Goal: Task Accomplishment & Management: Complete application form

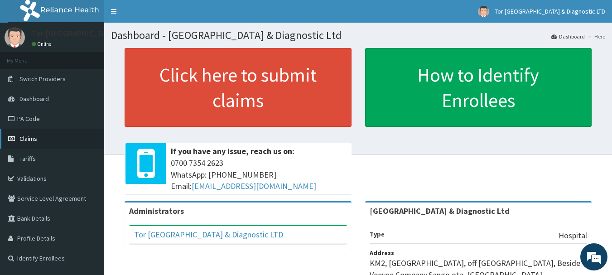
click at [43, 136] on link "Claims" at bounding box center [52, 139] width 104 height 20
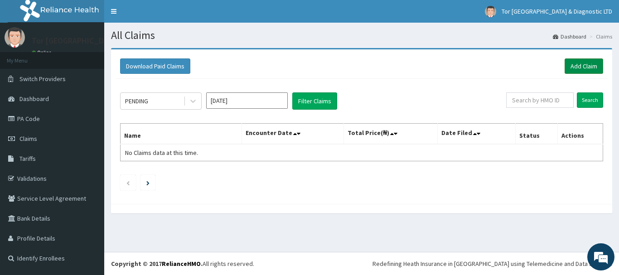
click at [576, 65] on link "Add Claim" at bounding box center [583, 65] width 38 height 15
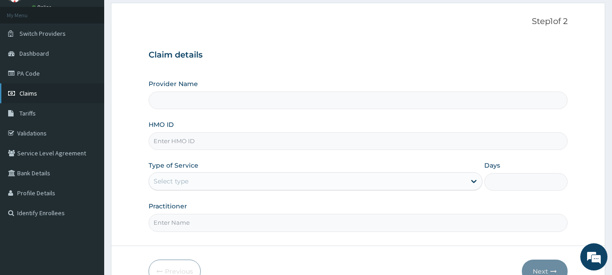
type input "[GEOGRAPHIC_DATA] & Diagnostic Ltd"
click at [36, 76] on link "PA Code" at bounding box center [52, 73] width 104 height 20
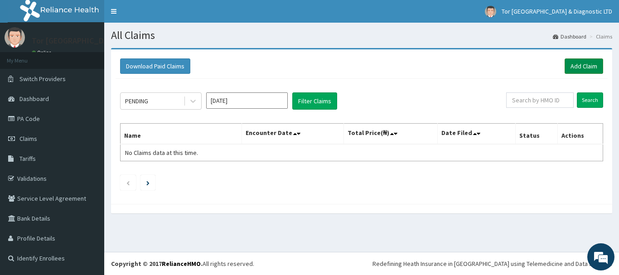
click at [589, 64] on link "Add Claim" at bounding box center [583, 65] width 38 height 15
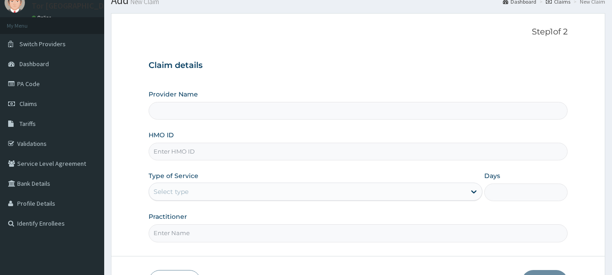
scroll to position [45, 0]
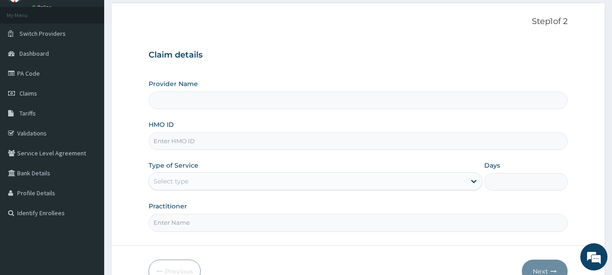
click at [180, 143] on input "HMO ID" at bounding box center [358, 141] width 419 height 18
paste input "GSV/10331/A"
type input "GSV/10331/A"
type input "Tor Dominion Medical Centre & Diagnostic Ltd"
type input "GSV/10331/A"
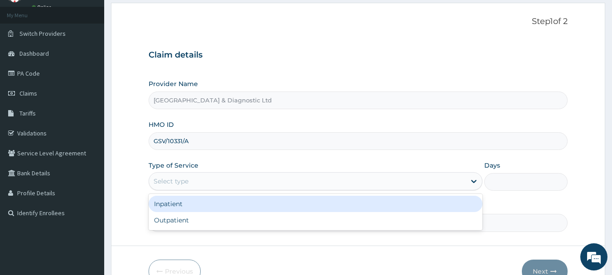
click at [226, 182] on div "Select type" at bounding box center [307, 181] width 317 height 14
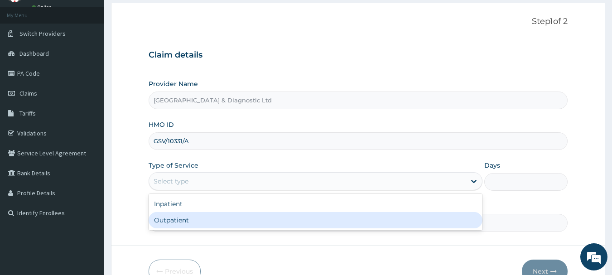
click at [197, 223] on div "Outpatient" at bounding box center [316, 220] width 334 height 16
type input "1"
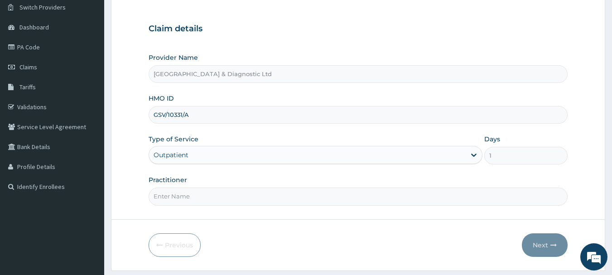
scroll to position [97, 0]
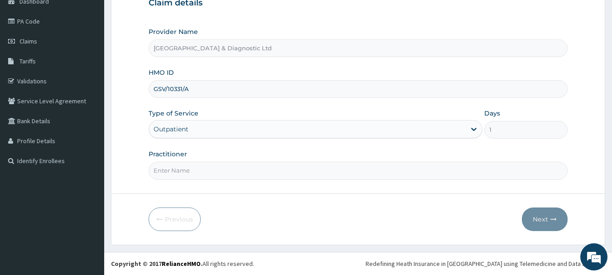
click at [182, 176] on input "Practitioner" at bounding box center [358, 171] width 419 height 18
type input "Dr Akeredolu"
click at [537, 218] on button "Next" at bounding box center [545, 219] width 46 height 24
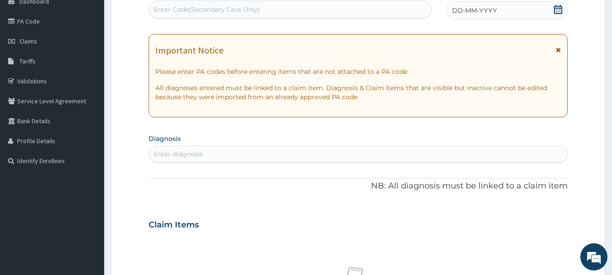
click at [559, 10] on icon at bounding box center [557, 9] width 9 height 9
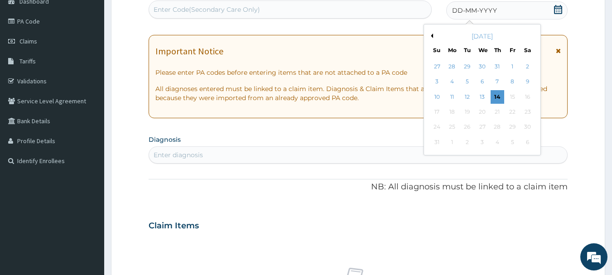
click at [557, 10] on icon at bounding box center [557, 9] width 9 height 9
click at [496, 95] on div "14" at bounding box center [497, 97] width 14 height 14
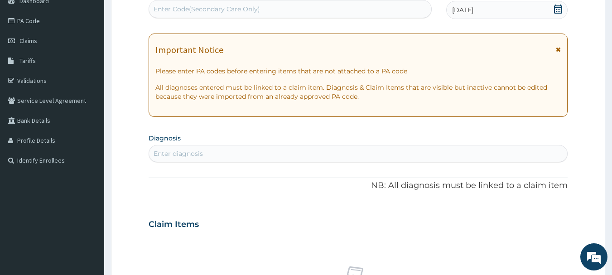
scroll to position [143, 0]
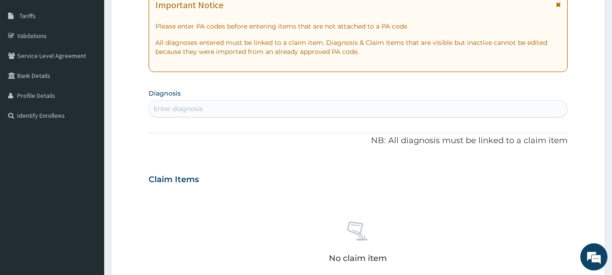
click at [187, 107] on div "Enter diagnosis" at bounding box center [178, 108] width 49 height 9
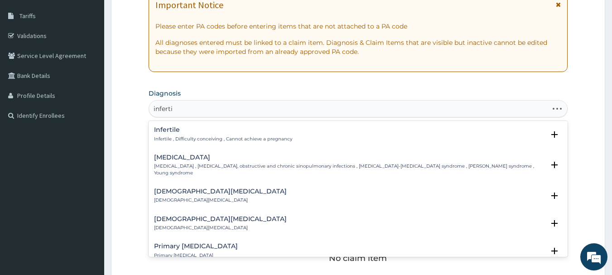
type input "infertil"
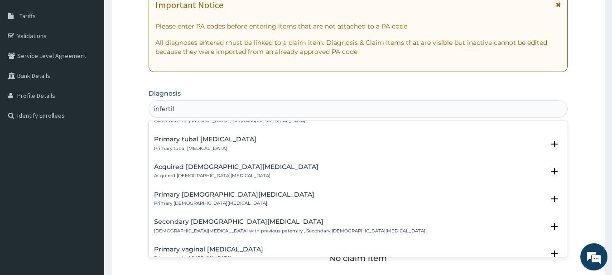
scroll to position [317, 0]
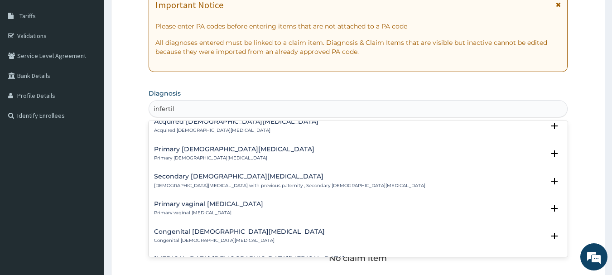
click at [176, 175] on div "Secondary male infertility Male infertility with previous paternity , Secondary…" at bounding box center [289, 181] width 271 height 16
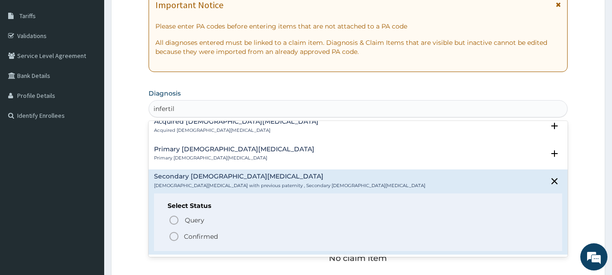
click at [177, 231] on icon "status option filled" at bounding box center [173, 236] width 11 height 11
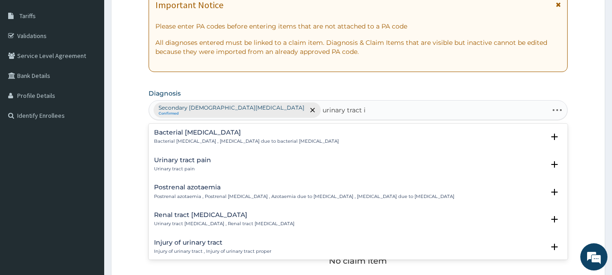
type input "urinary tract in"
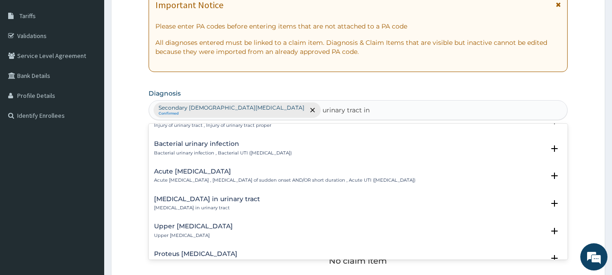
scroll to position [0, 0]
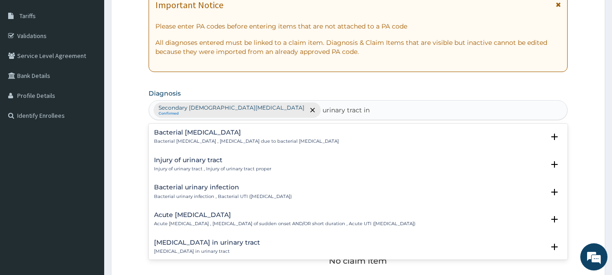
click at [187, 188] on h4 "Bacterial urinary infection" at bounding box center [223, 187] width 138 height 7
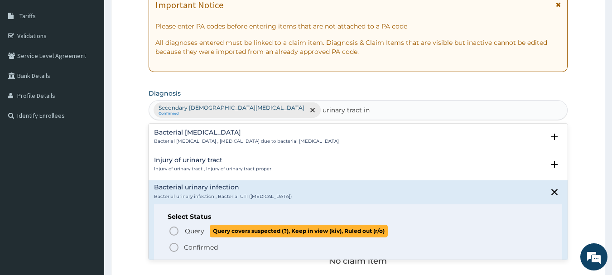
click at [176, 233] on icon "status option query" at bounding box center [173, 231] width 11 height 11
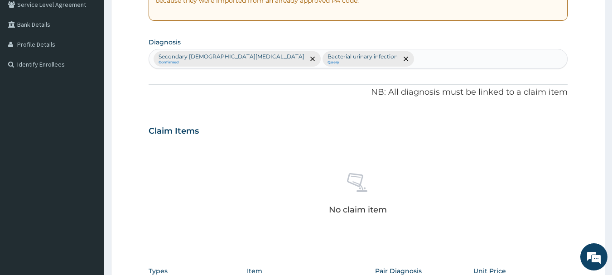
scroll to position [369, 0]
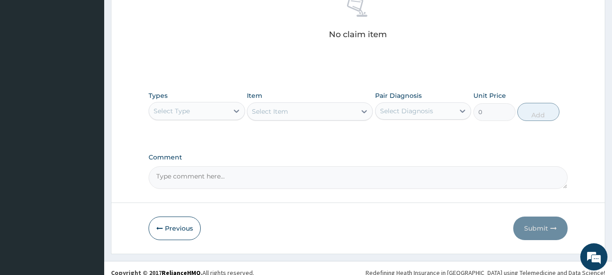
click at [196, 115] on div "Select Type" at bounding box center [188, 111] width 79 height 14
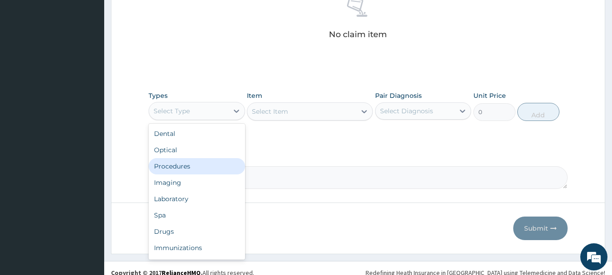
click at [180, 170] on div "Procedures" at bounding box center [197, 166] width 96 height 16
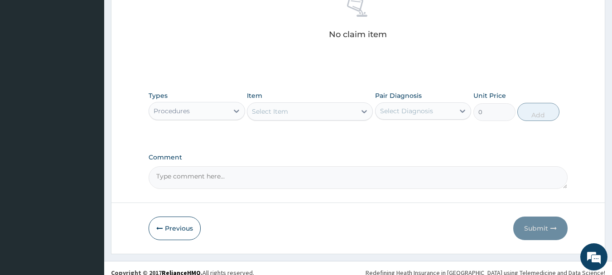
click at [283, 111] on div "Select Item" at bounding box center [270, 111] width 36 height 9
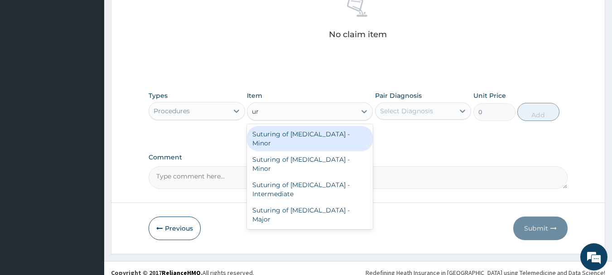
type input "u"
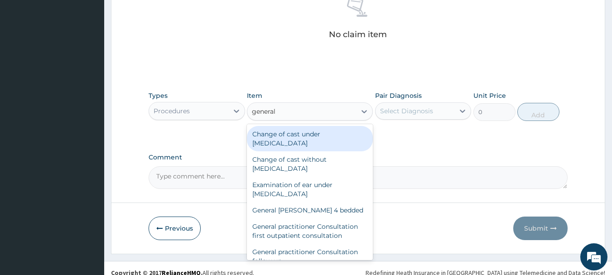
type input "general p"
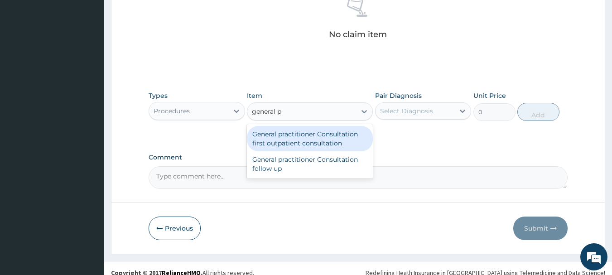
click at [264, 140] on div "General practitioner Consultation first outpatient consultation" at bounding box center [310, 138] width 126 height 25
type input "3547.5"
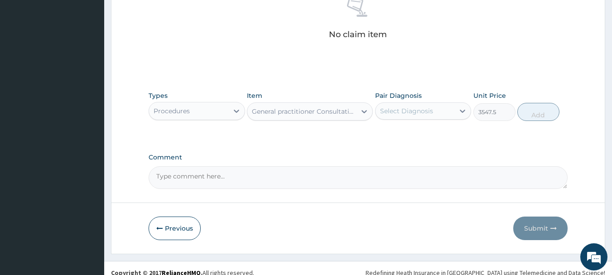
click at [403, 108] on div "Select Diagnosis" at bounding box center [406, 110] width 53 height 9
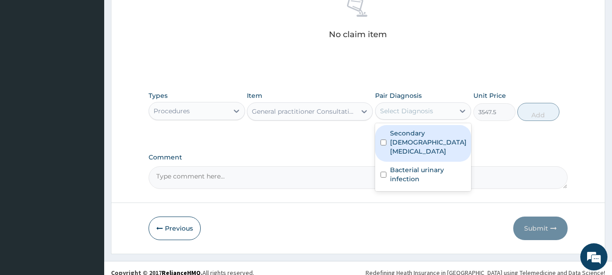
click at [402, 137] on label "Secondary male infertility" at bounding box center [428, 142] width 77 height 27
checkbox input "true"
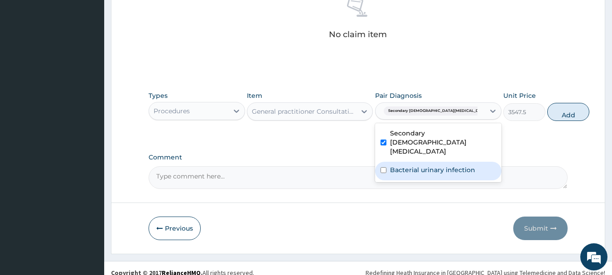
click at [399, 167] on label "Bacterial urinary infection" at bounding box center [432, 169] width 85 height 9
checkbox input "true"
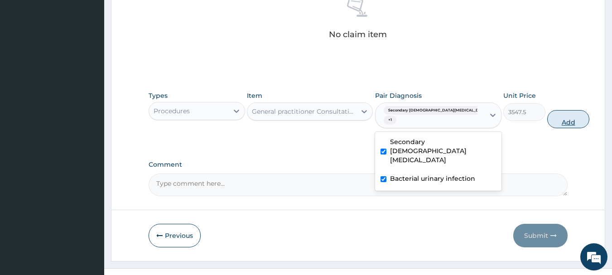
click at [548, 123] on button "Add" at bounding box center [568, 119] width 42 height 18
type input "0"
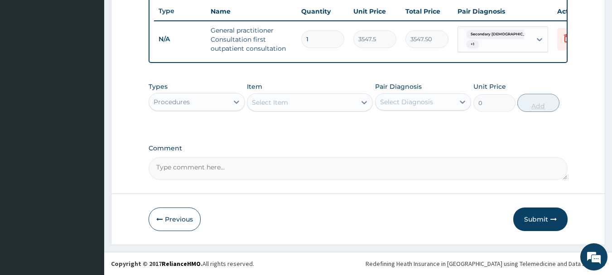
scroll to position [347, 0]
click at [529, 217] on button "Submit" at bounding box center [540, 219] width 54 height 24
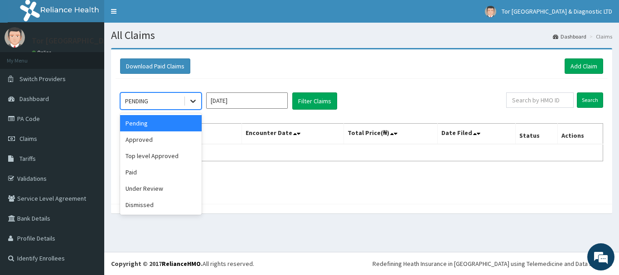
click at [195, 102] on icon at bounding box center [192, 100] width 9 height 9
click at [170, 137] on div "Approved" at bounding box center [161, 139] width 82 height 16
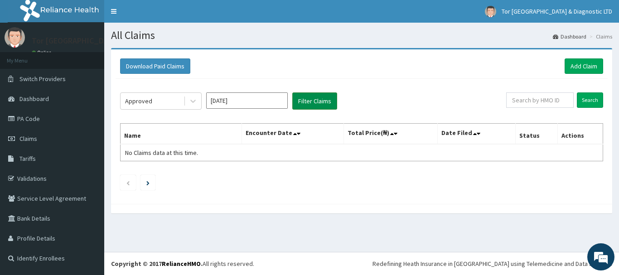
click at [306, 105] on button "Filter Claims" at bounding box center [314, 100] width 45 height 17
